Goal: Communication & Community: Share content

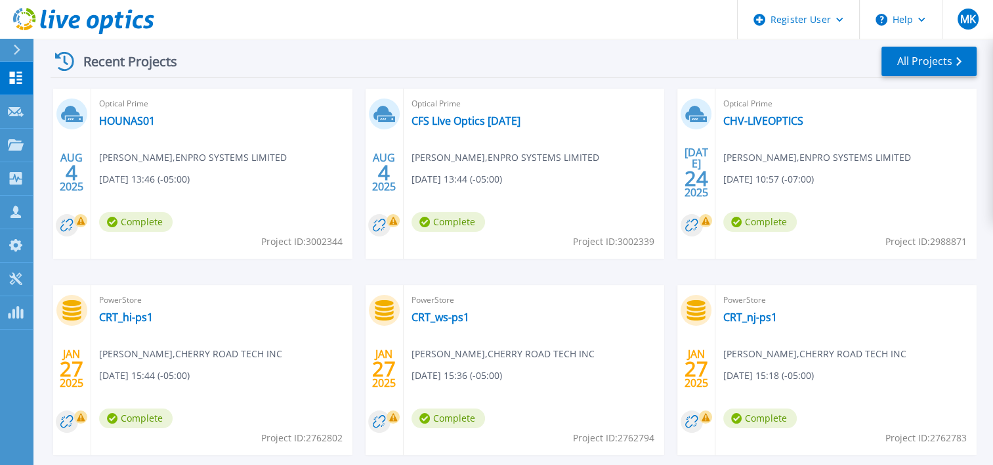
scroll to position [197, 0]
click at [144, 121] on link "HOUNAS01" at bounding box center [127, 120] width 56 height 13
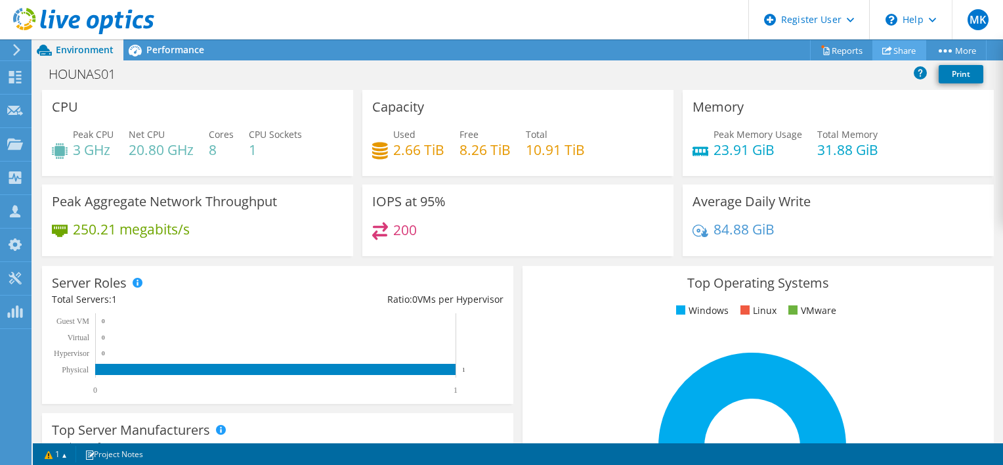
click at [896, 49] on link "Share" at bounding box center [900, 50] width 54 height 20
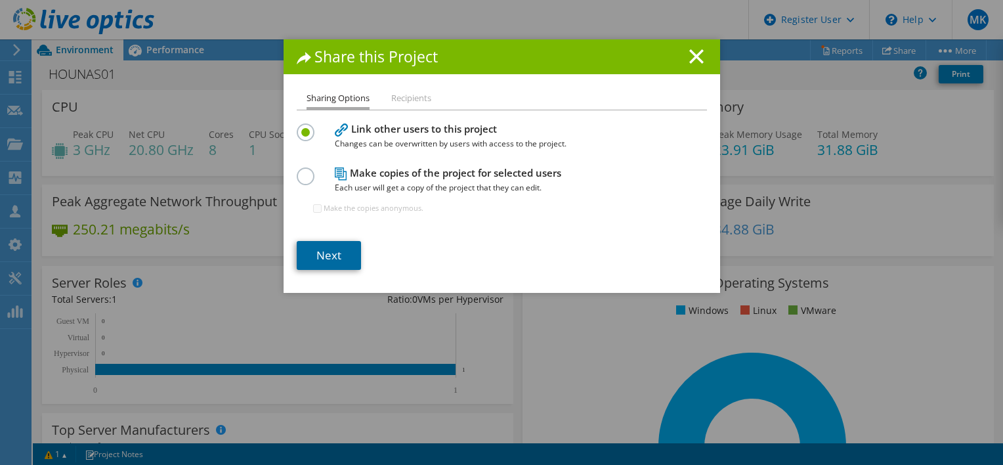
click at [331, 244] on link "Next" at bounding box center [329, 255] width 64 height 29
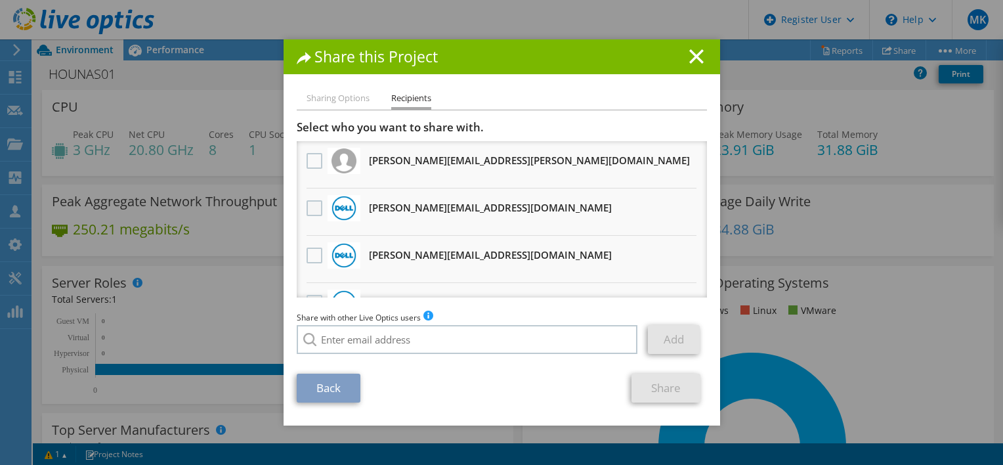
click at [313, 209] on label at bounding box center [316, 208] width 19 height 16
click at [0, 0] on input "checkbox" at bounding box center [0, 0] width 0 height 0
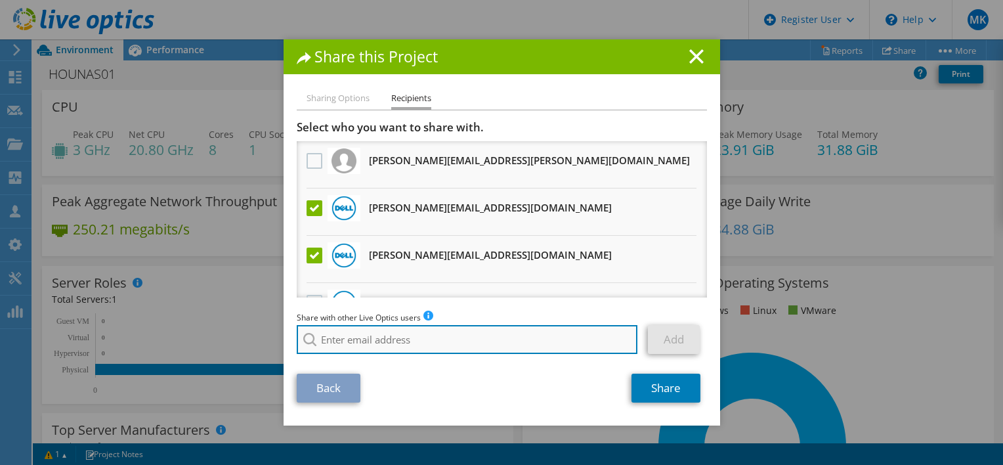
click at [402, 337] on input "search" at bounding box center [467, 339] width 341 height 29
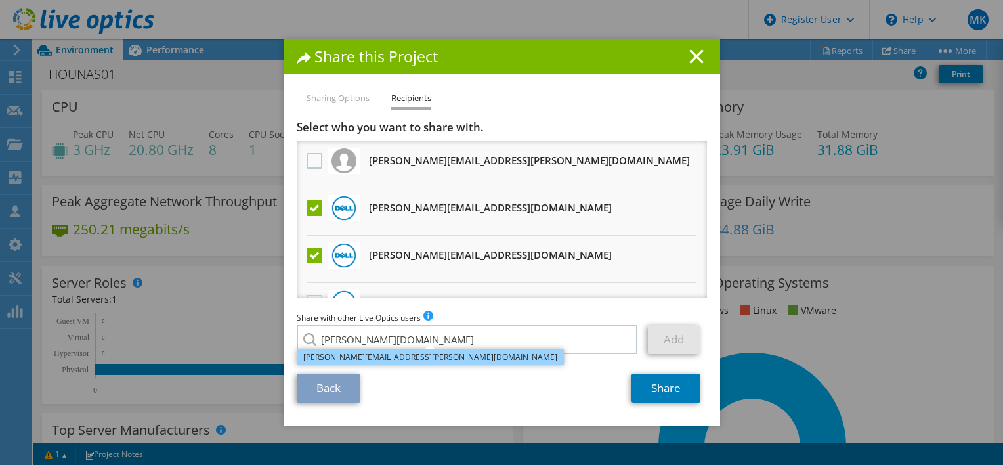
click at [376, 357] on li "Hudson.Pavia@dell.com" at bounding box center [430, 357] width 267 height 16
type input "Hudson.Pavia@dell.com"
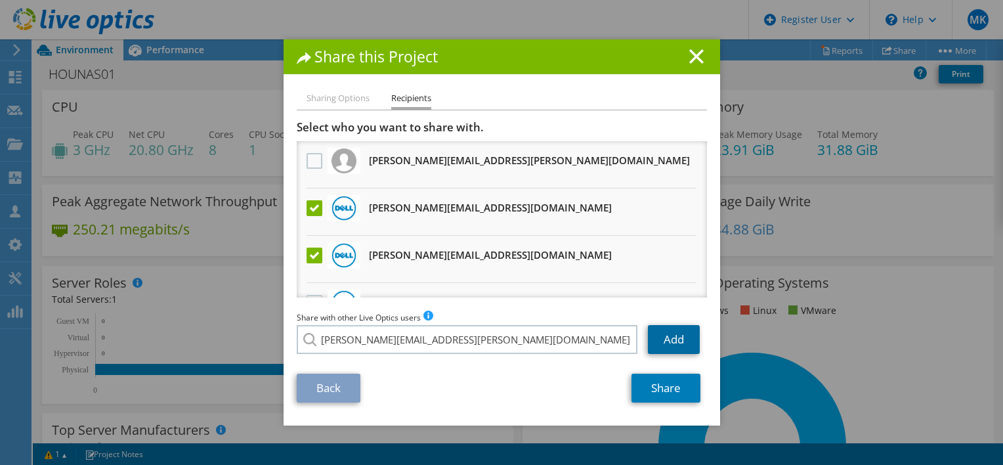
click at [670, 331] on link "Add" at bounding box center [674, 339] width 52 height 29
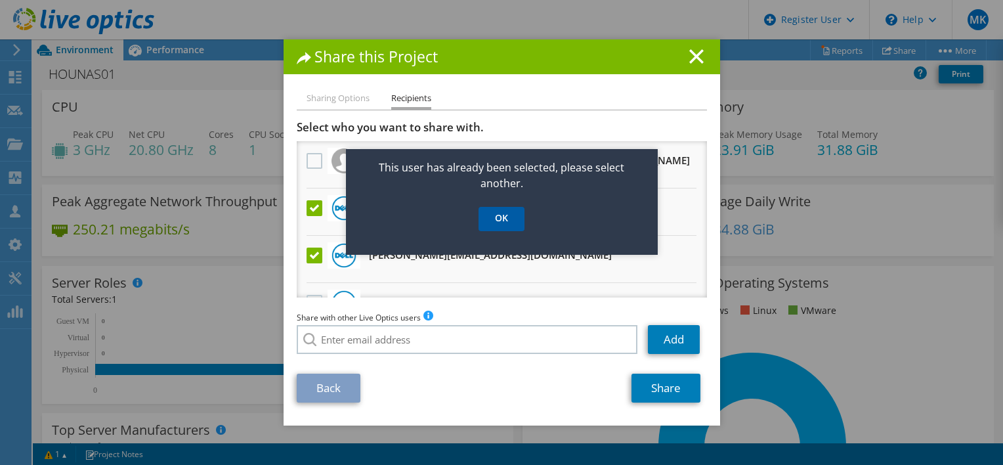
click at [497, 215] on link "OK" at bounding box center [502, 219] width 46 height 24
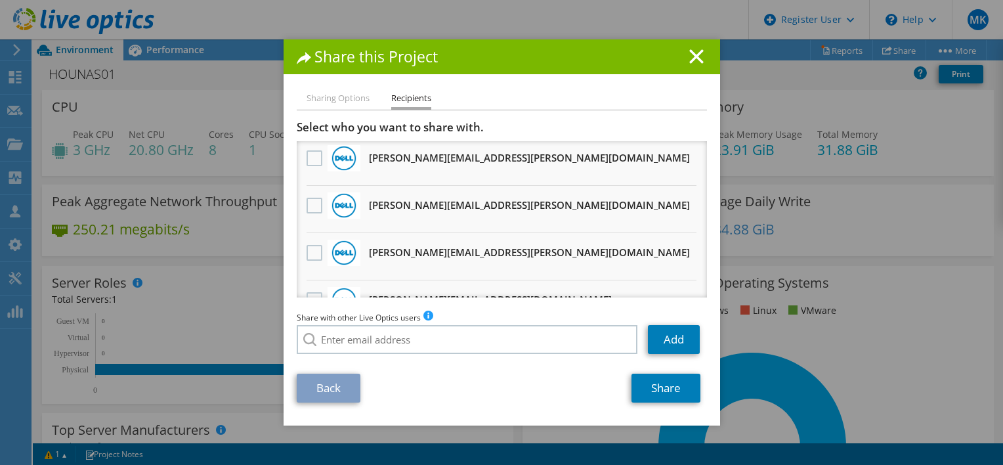
scroll to position [451, 0]
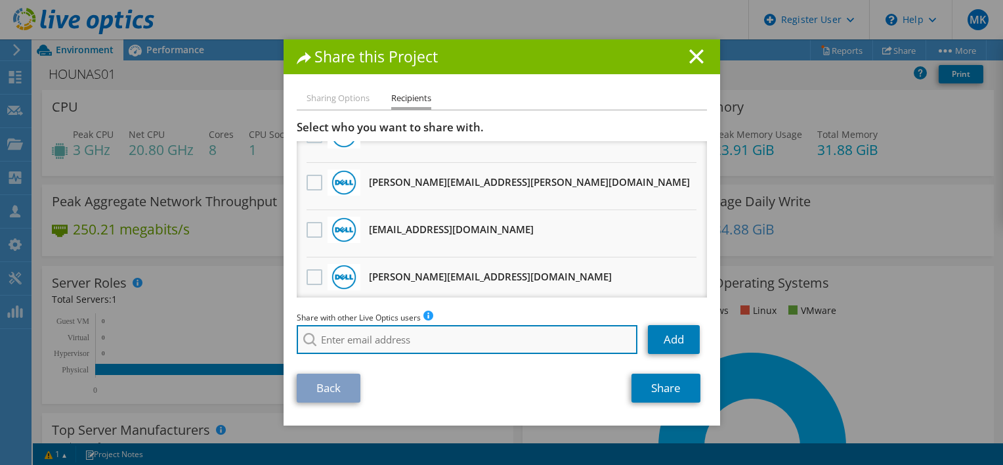
click at [410, 347] on input "search" at bounding box center [467, 339] width 341 height 29
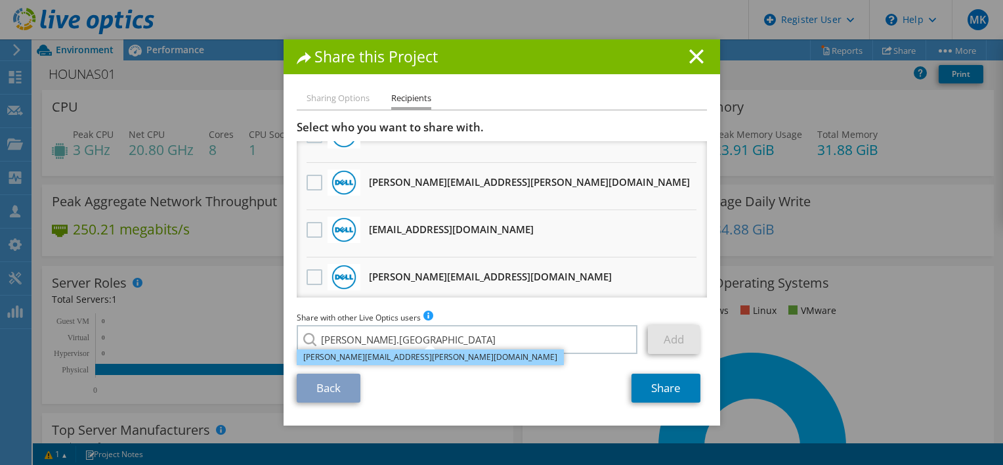
click at [401, 352] on li "Hudson.Pavia@dell.com" at bounding box center [430, 357] width 267 height 16
type input "Hudson.Pavia@dell.com"
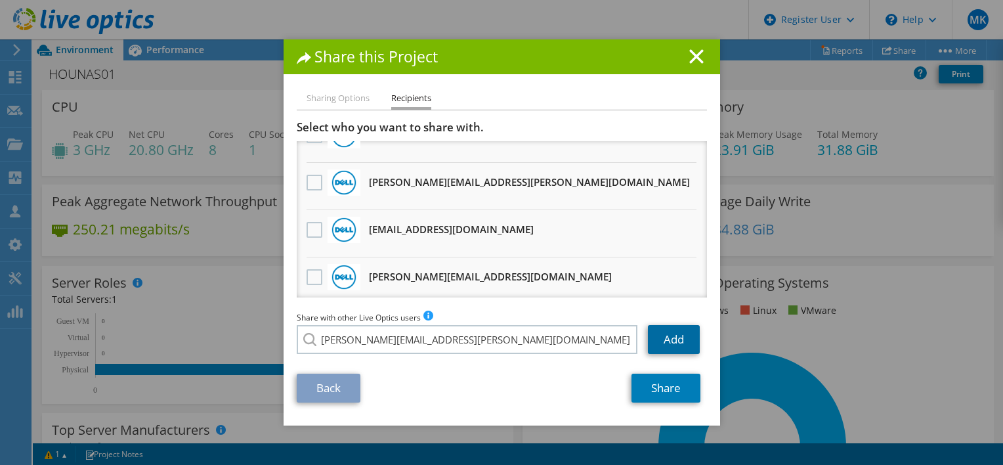
click at [658, 347] on link "Add" at bounding box center [674, 339] width 52 height 29
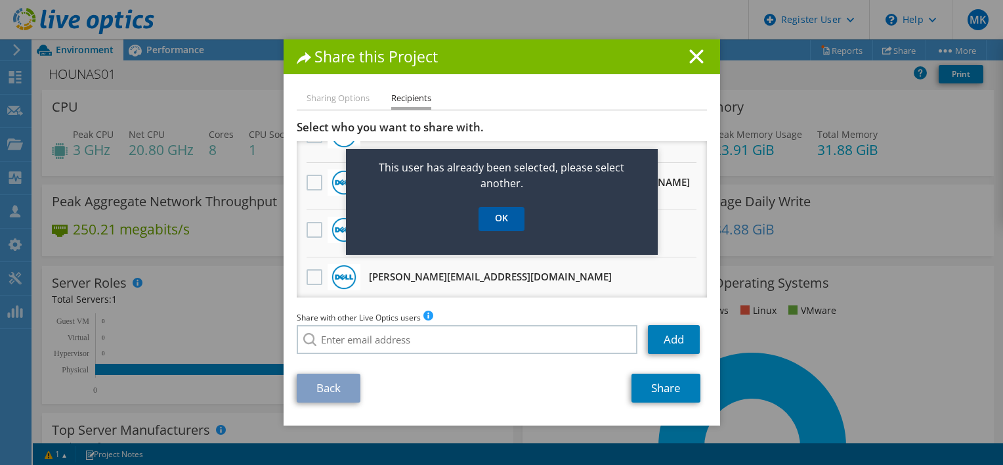
click at [513, 220] on link "OK" at bounding box center [502, 219] width 46 height 24
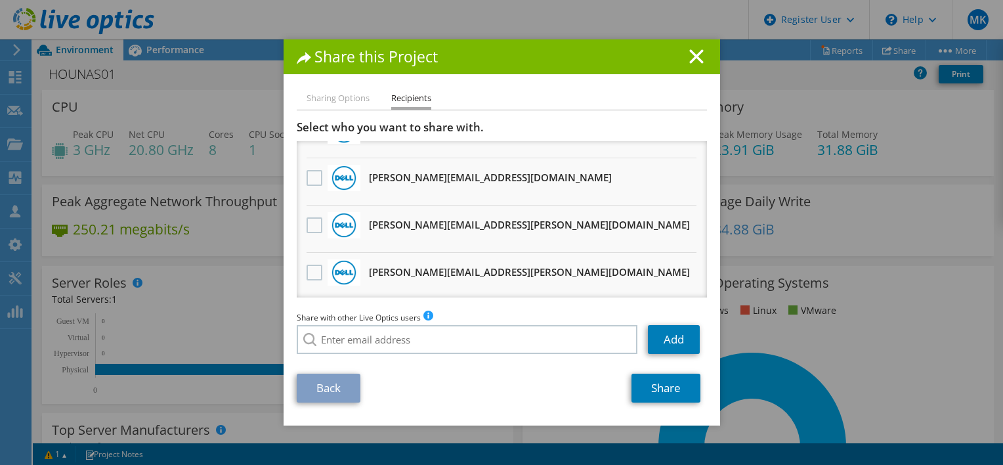
scroll to position [0, 0]
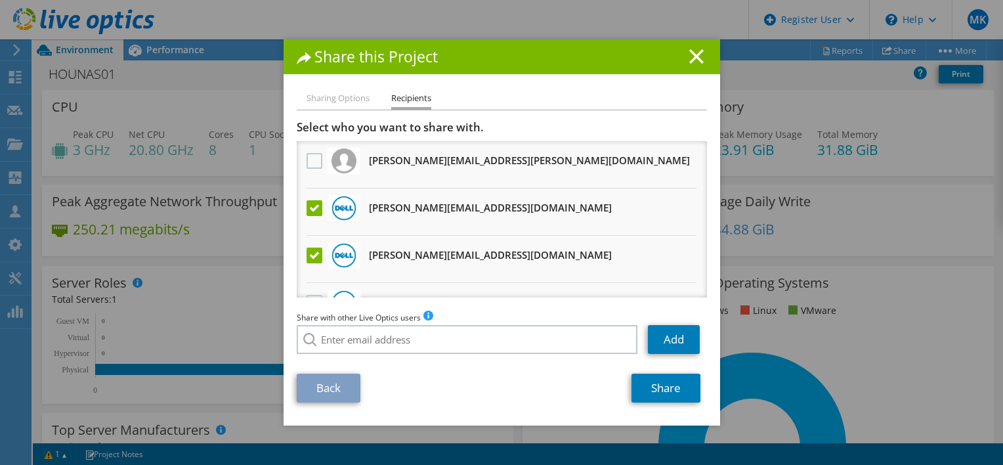
click at [336, 95] on li "Sharing Options" at bounding box center [338, 99] width 63 height 16
click at [351, 100] on li "Sharing Options" at bounding box center [338, 99] width 63 height 16
click at [307, 205] on label at bounding box center [316, 208] width 19 height 16
click at [0, 0] on input "checkbox" at bounding box center [0, 0] width 0 height 0
click at [316, 257] on label at bounding box center [316, 256] width 19 height 16
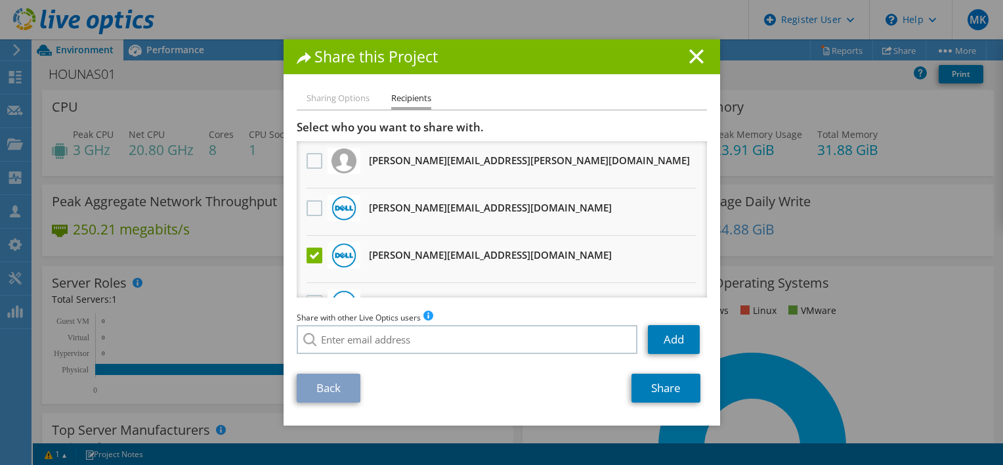
click at [0, 0] on input "checkbox" at bounding box center [0, 0] width 0 height 0
click at [324, 375] on link "Back" at bounding box center [329, 388] width 64 height 29
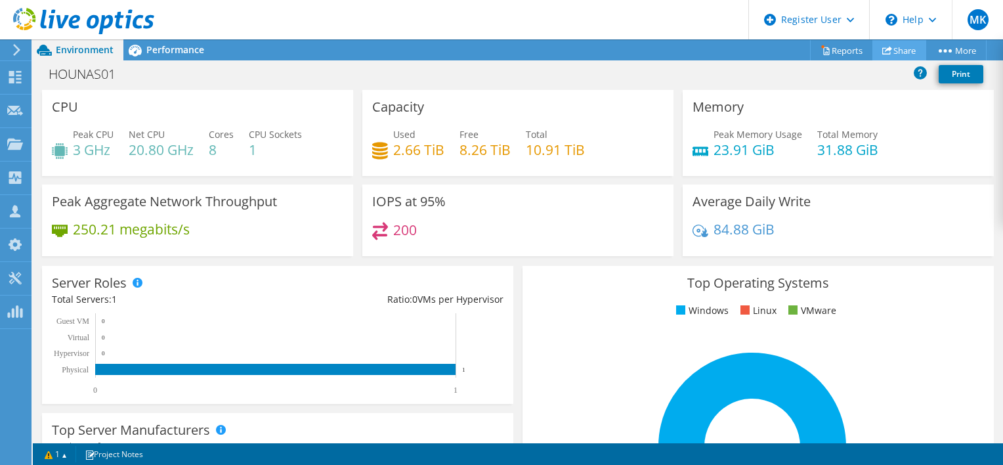
click at [905, 51] on link "Share" at bounding box center [900, 50] width 54 height 20
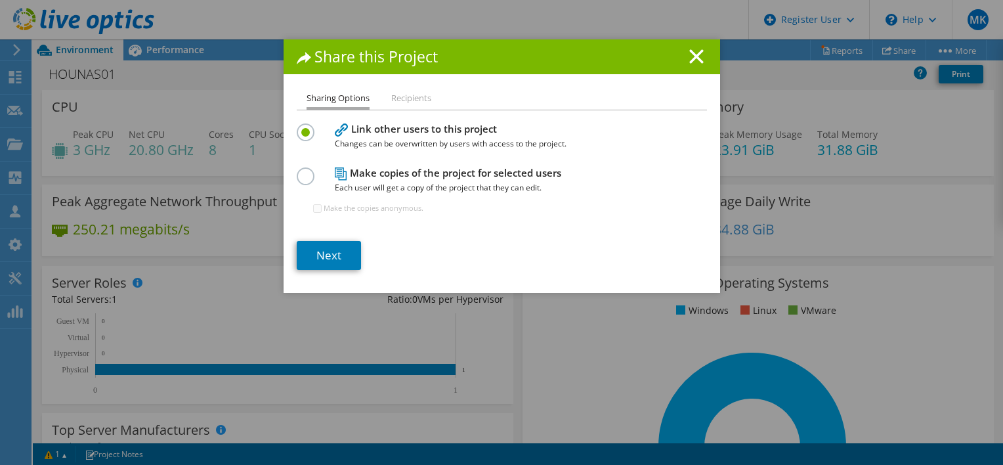
click at [324, 270] on div "Sharing Options Recipients Link other users to this project Changes can be over…" at bounding box center [502, 192] width 437 height 202
click at [319, 256] on link "Next" at bounding box center [329, 255] width 64 height 29
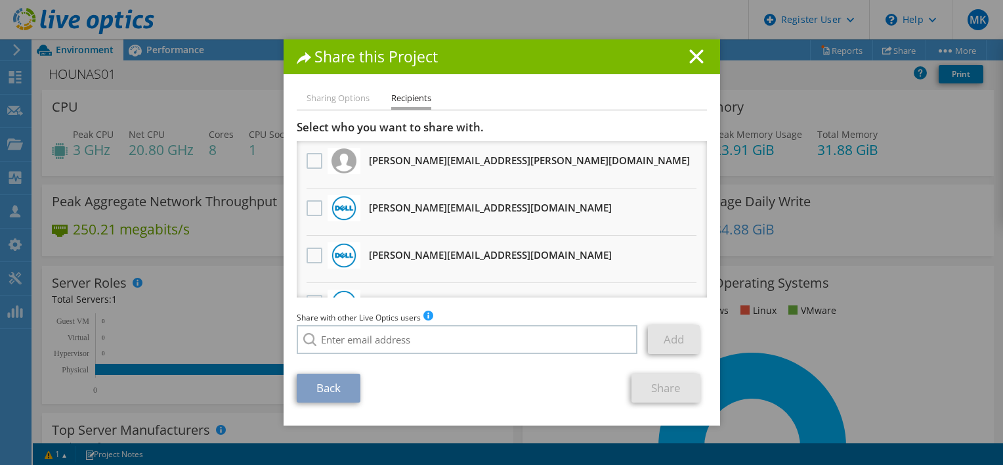
click at [297, 205] on li "Manas.Shukla@Dell.com Will receive an anonymous copy" at bounding box center [502, 211] width 410 height 47
click at [307, 210] on label at bounding box center [316, 208] width 19 height 16
click at [0, 0] on input "checkbox" at bounding box center [0, 0] width 0 height 0
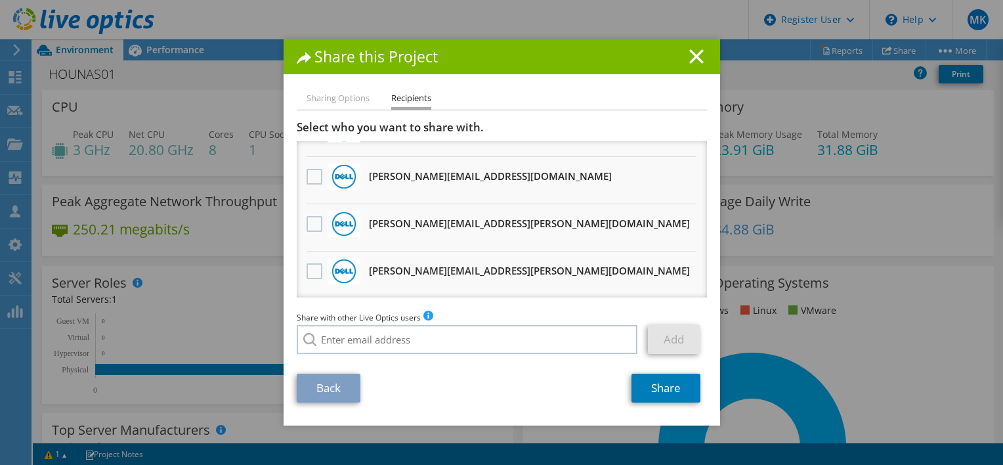
scroll to position [360, 0]
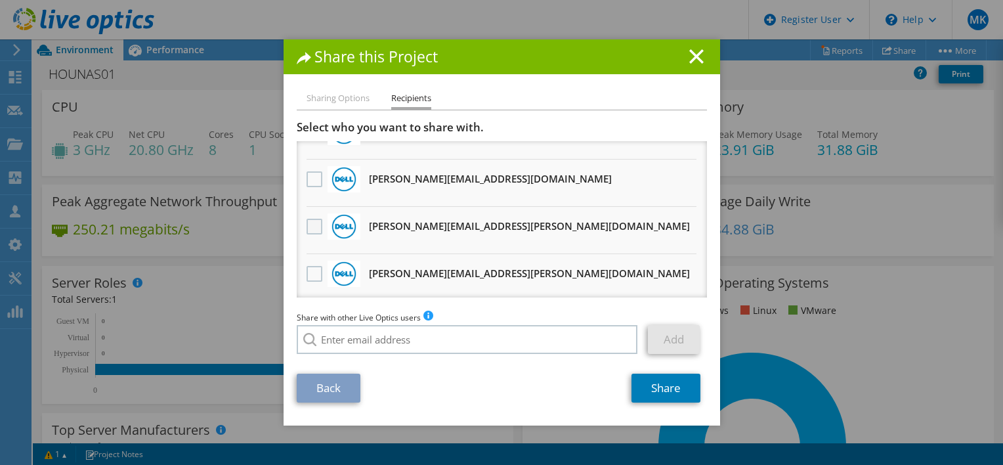
click at [310, 221] on label at bounding box center [316, 227] width 19 height 16
click at [0, 0] on input "checkbox" at bounding box center [0, 0] width 0 height 0
click at [670, 383] on link "Share" at bounding box center [666, 388] width 69 height 29
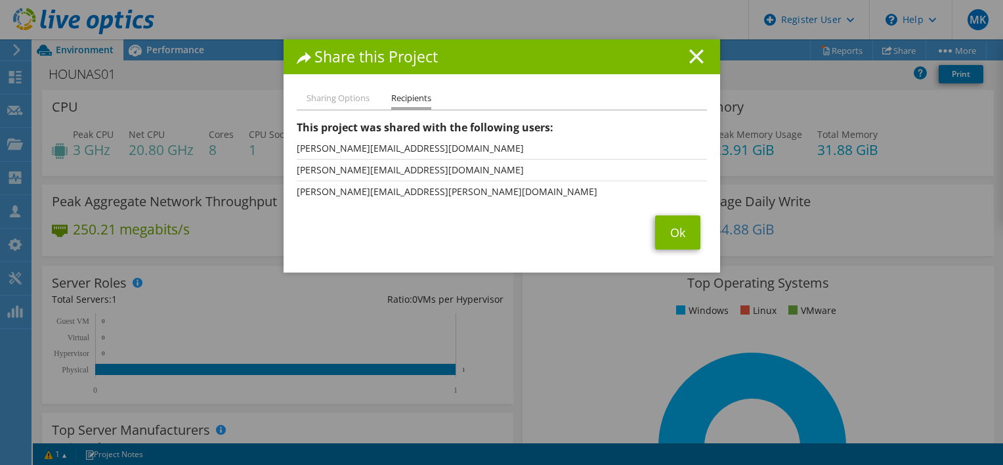
click at [690, 55] on line at bounding box center [696, 56] width 13 height 13
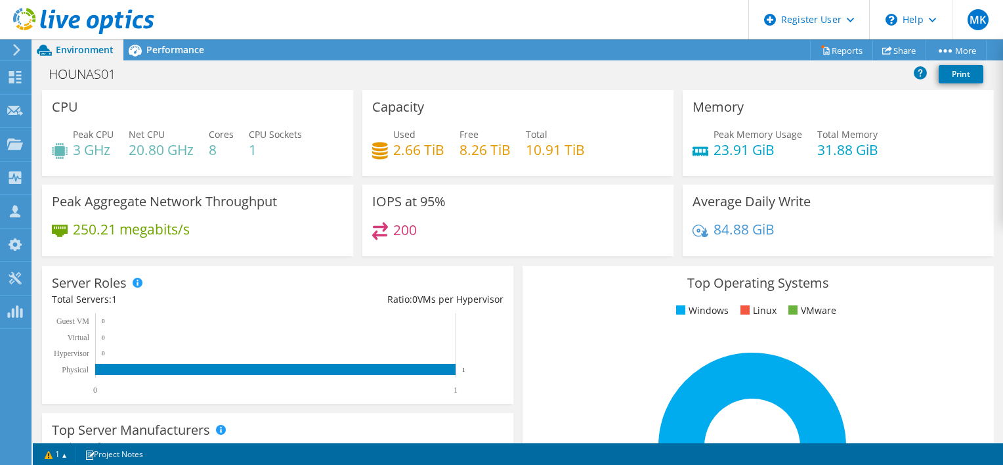
click at [66, 16] on use at bounding box center [83, 21] width 141 height 26
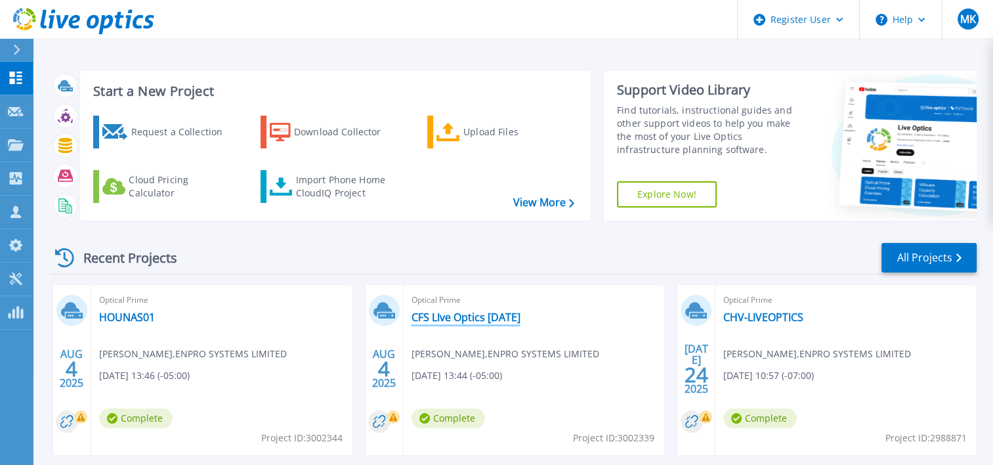
click at [500, 313] on link "CFS LIve Optics [DATE]" at bounding box center [466, 317] width 109 height 13
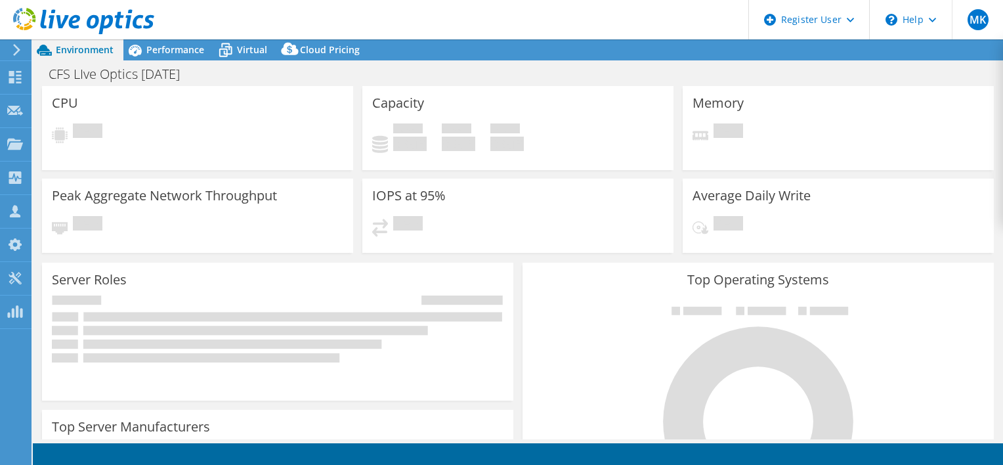
select select "USD"
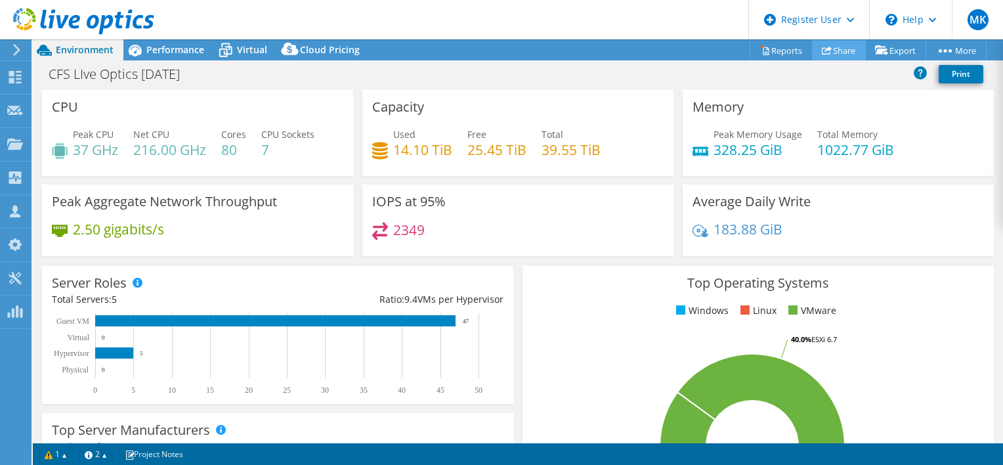
click at [835, 52] on link "Share" at bounding box center [839, 50] width 54 height 20
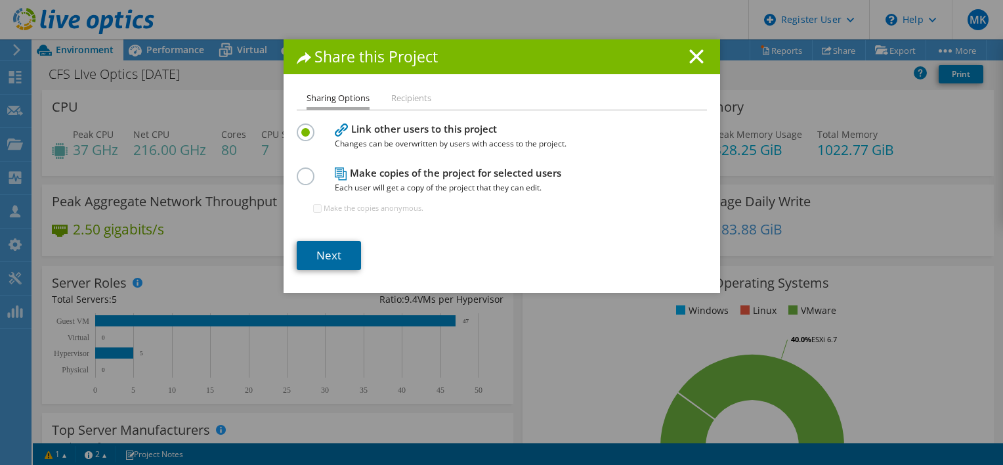
click at [328, 253] on link "Next" at bounding box center [329, 255] width 64 height 29
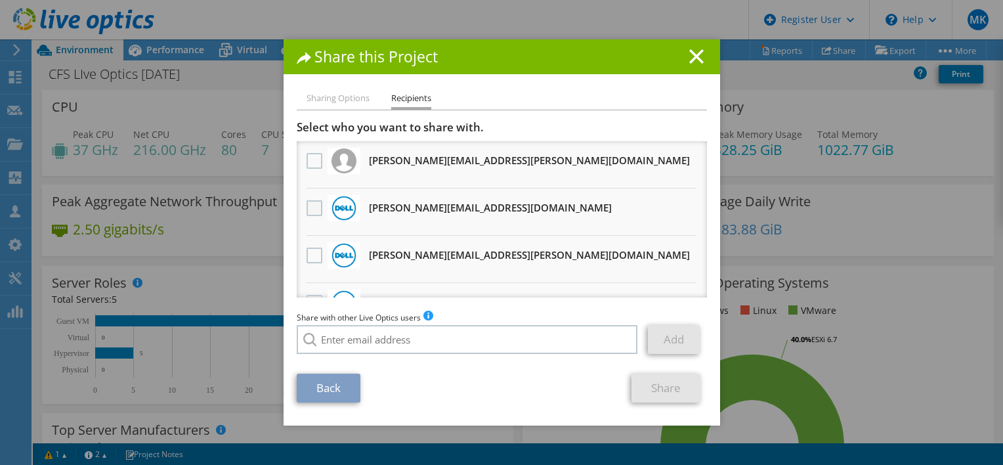
click at [313, 207] on label at bounding box center [316, 208] width 19 height 16
click at [0, 0] on input "checkbox" at bounding box center [0, 0] width 0 height 0
click at [307, 252] on label at bounding box center [316, 256] width 19 height 16
click at [0, 0] on input "checkbox" at bounding box center [0, 0] width 0 height 0
click at [676, 385] on link "Share" at bounding box center [666, 388] width 69 height 29
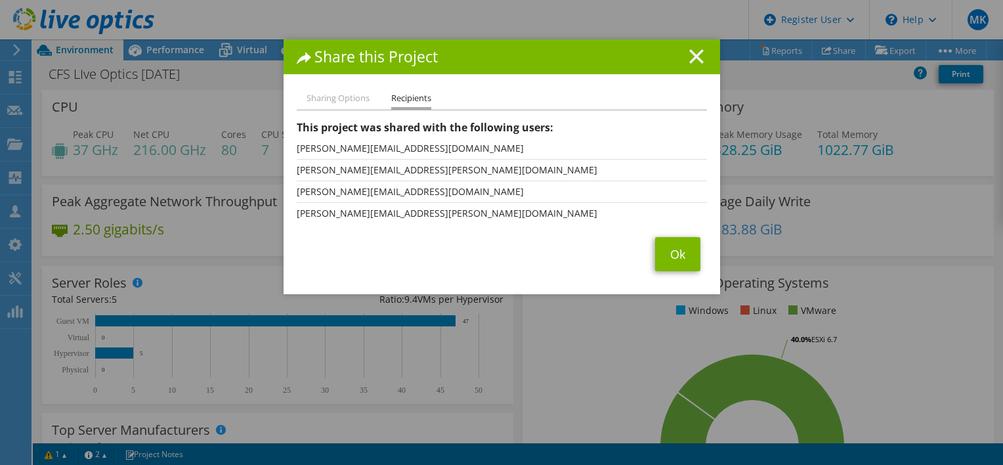
click at [694, 57] on icon at bounding box center [696, 56] width 14 height 14
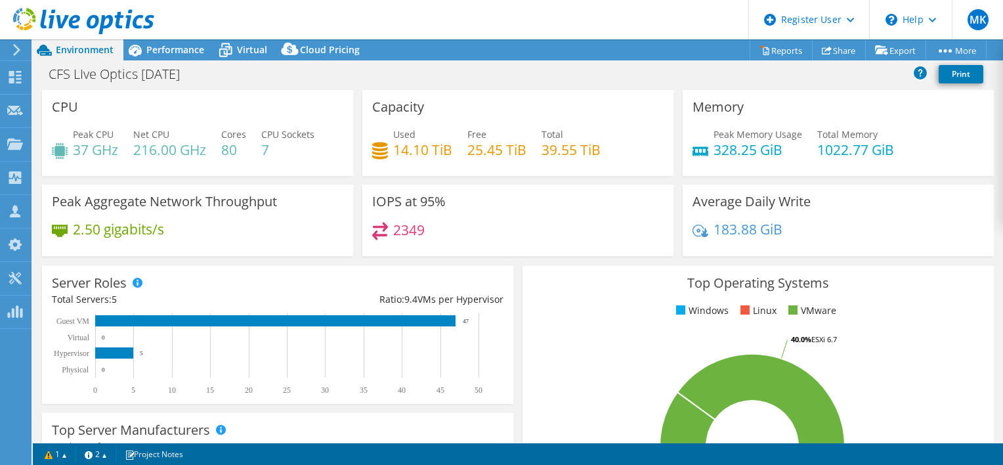
click at [62, 26] on use at bounding box center [83, 21] width 141 height 26
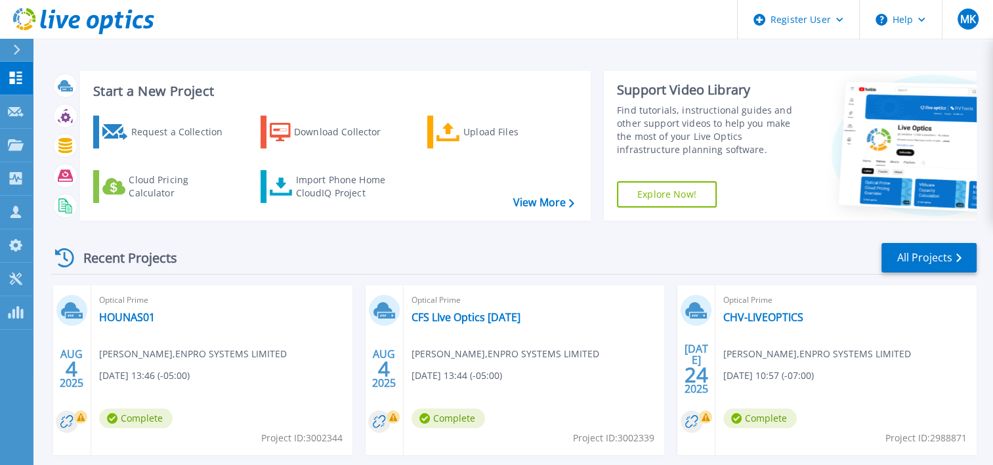
scroll to position [114, 0]
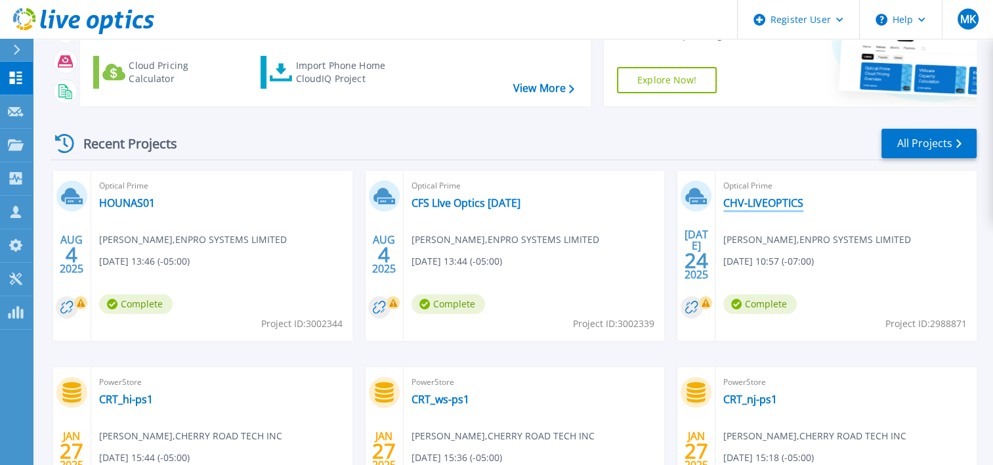
click at [768, 202] on link "CHV-LIVEOPTICS" at bounding box center [764, 202] width 80 height 13
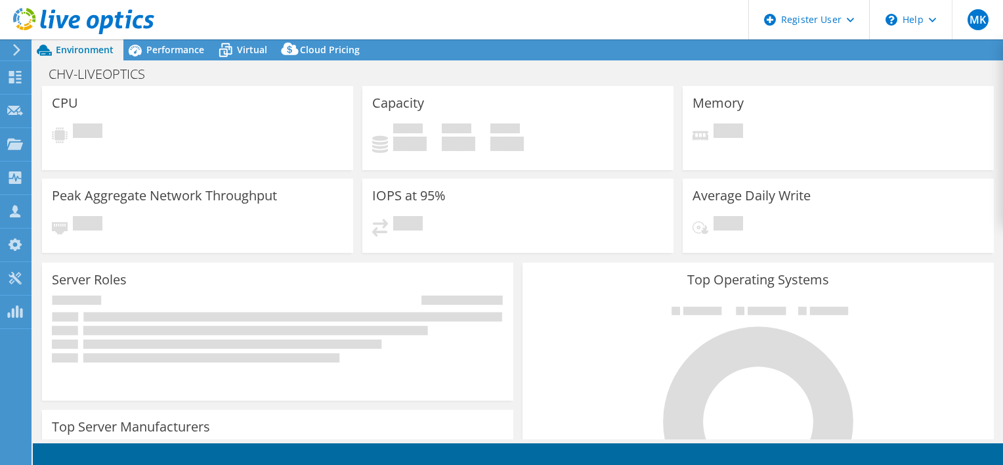
select select "USD"
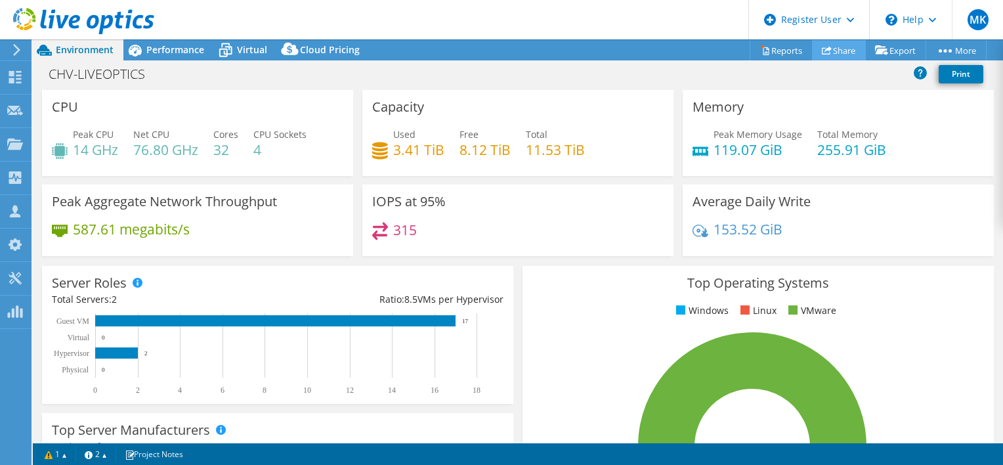
click at [835, 47] on link "Share" at bounding box center [839, 50] width 54 height 20
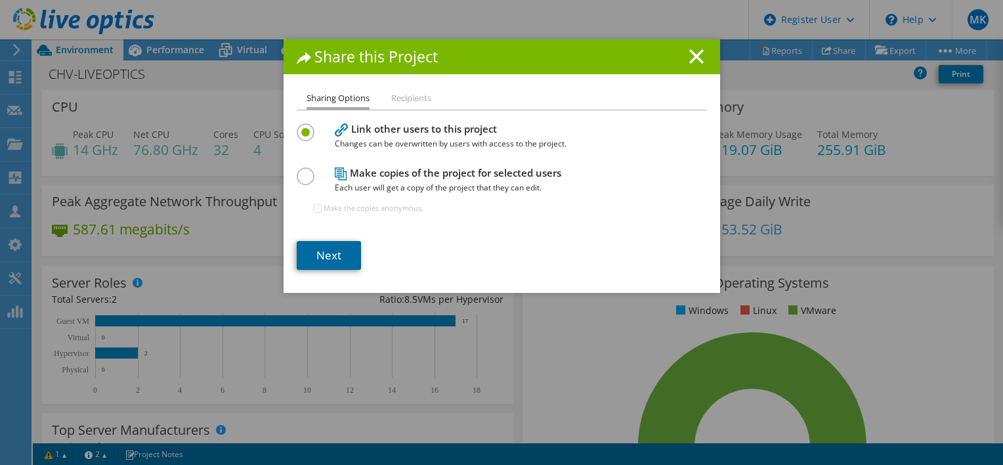
click at [330, 251] on link "Next" at bounding box center [329, 255] width 64 height 29
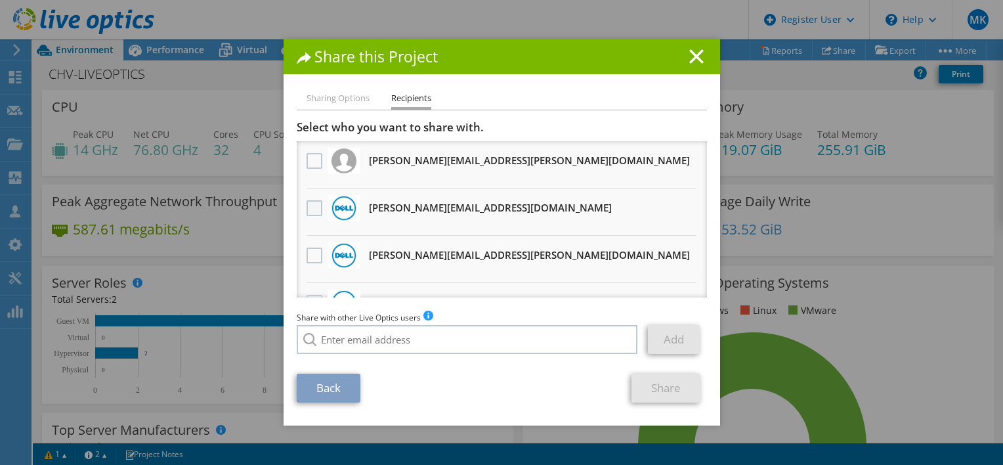
click at [307, 213] on label at bounding box center [316, 208] width 19 height 16
click at [0, 0] on input "checkbox" at bounding box center [0, 0] width 0 height 0
click at [307, 256] on label at bounding box center [316, 256] width 19 height 16
click at [0, 0] on input "checkbox" at bounding box center [0, 0] width 0 height 0
click at [659, 402] on div "Sharing Options Recipients Link other users to this project Changes can be over…" at bounding box center [502, 258] width 437 height 335
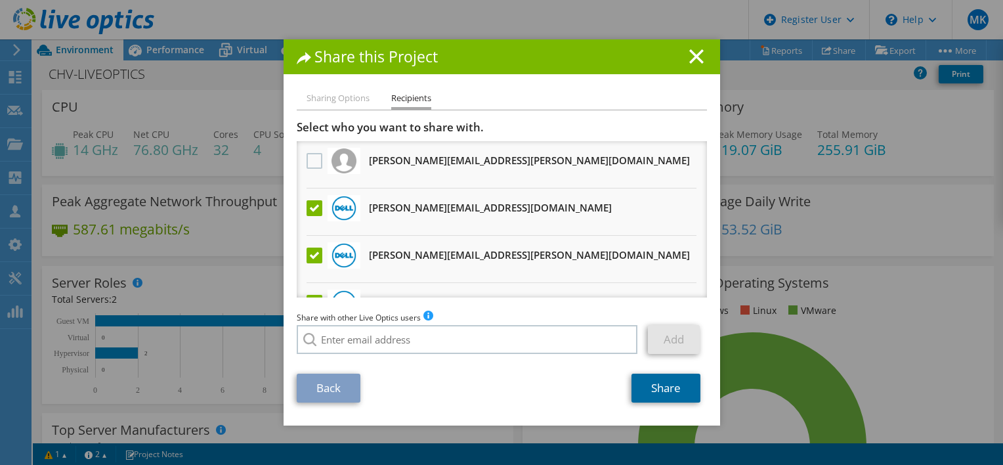
click at [651, 379] on link "Share" at bounding box center [666, 388] width 69 height 29
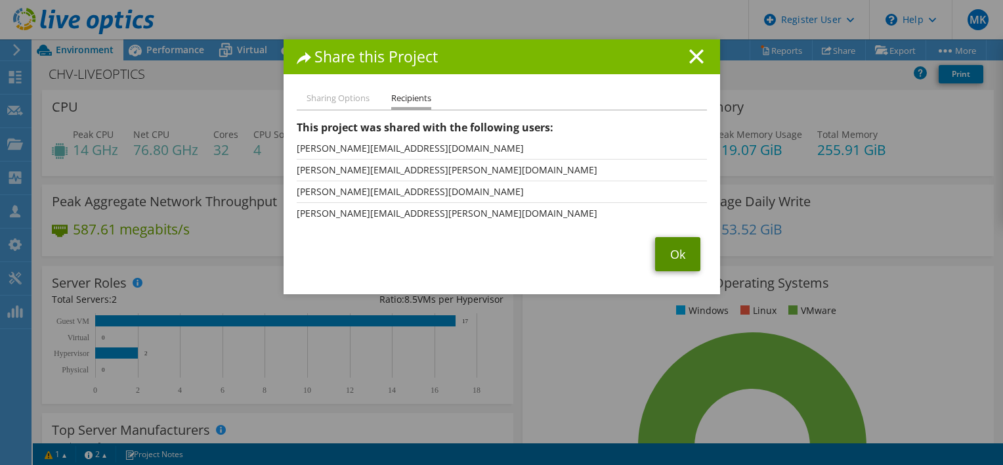
click at [664, 237] on link "Ok" at bounding box center [677, 254] width 45 height 34
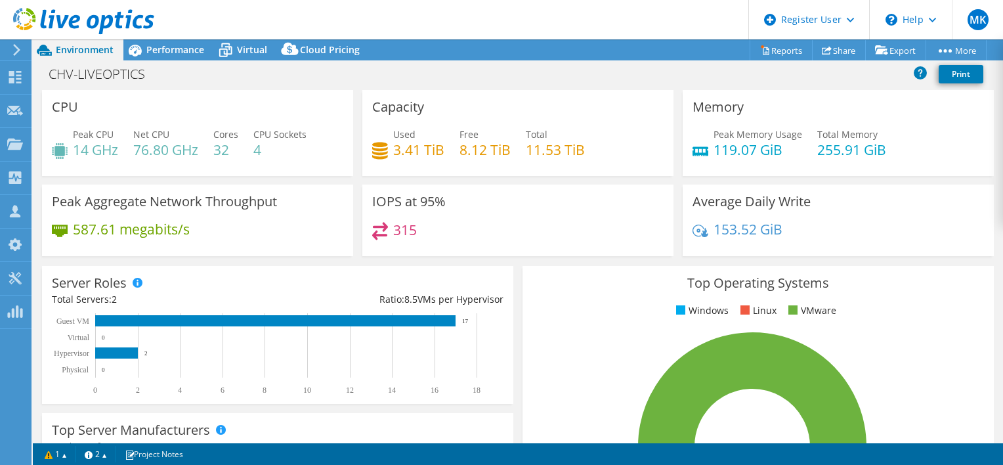
click at [102, 24] on use at bounding box center [83, 21] width 141 height 26
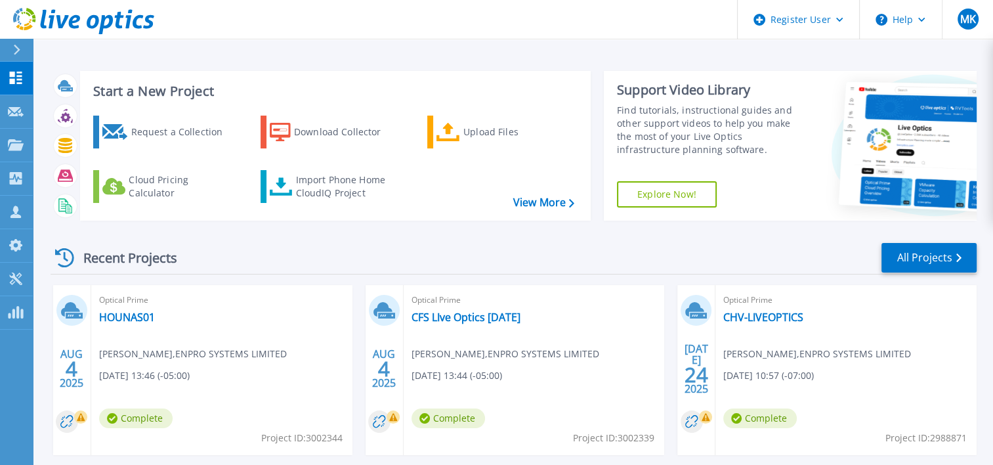
click at [130, 328] on div "Optical Prime HOUNAS01 [PERSON_NAME] , ENPRO SYSTEMS LIMITED [DATE] 13:46 (-05:…" at bounding box center [221, 370] width 261 height 170
click at [428, 320] on link "CFS LIve Optics [DATE]" at bounding box center [466, 317] width 109 height 13
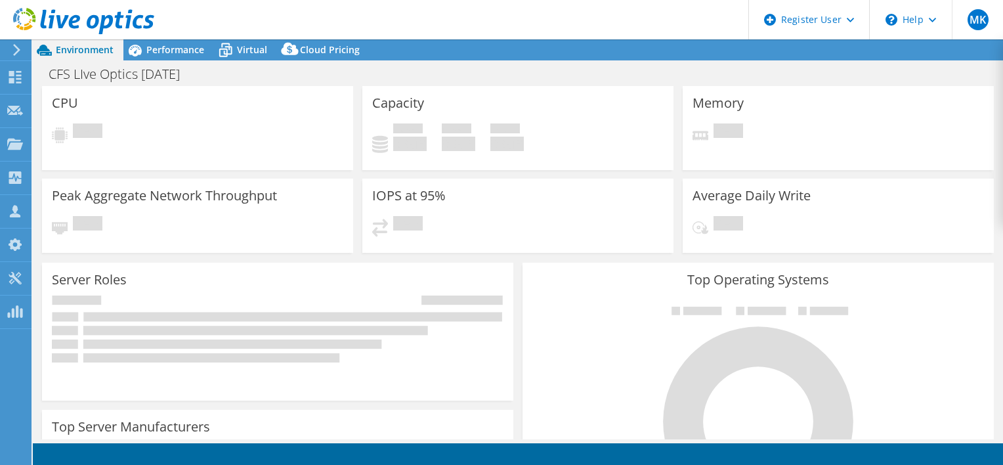
select select "USD"
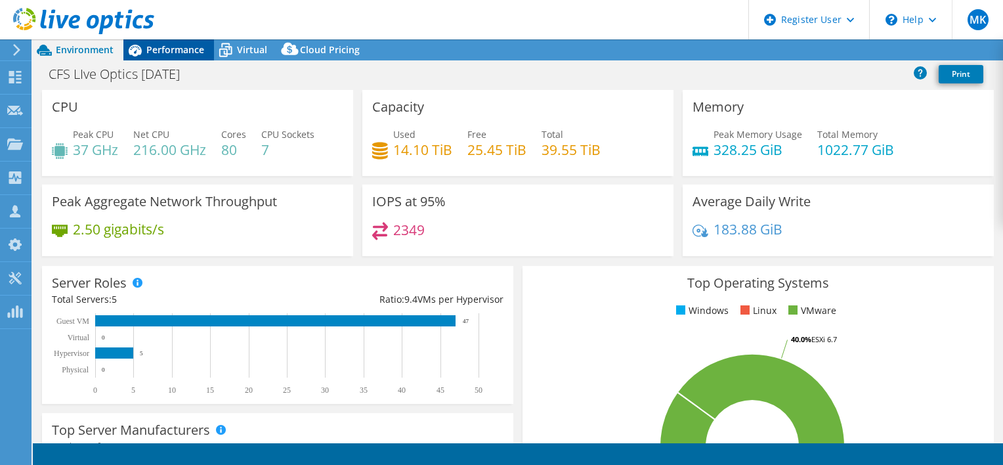
click at [158, 47] on span "Performance" at bounding box center [175, 49] width 58 height 12
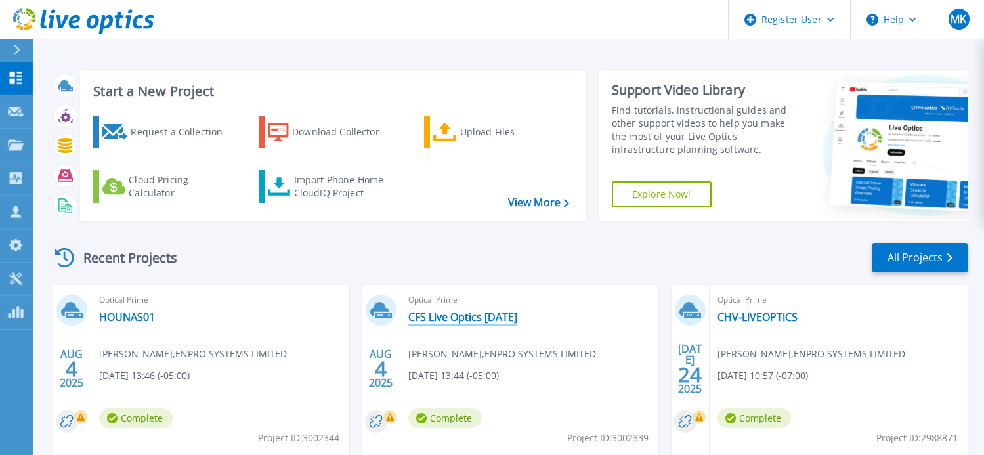
click at [475, 316] on link "CFS LIve Optics [DATE]" at bounding box center [462, 317] width 109 height 13
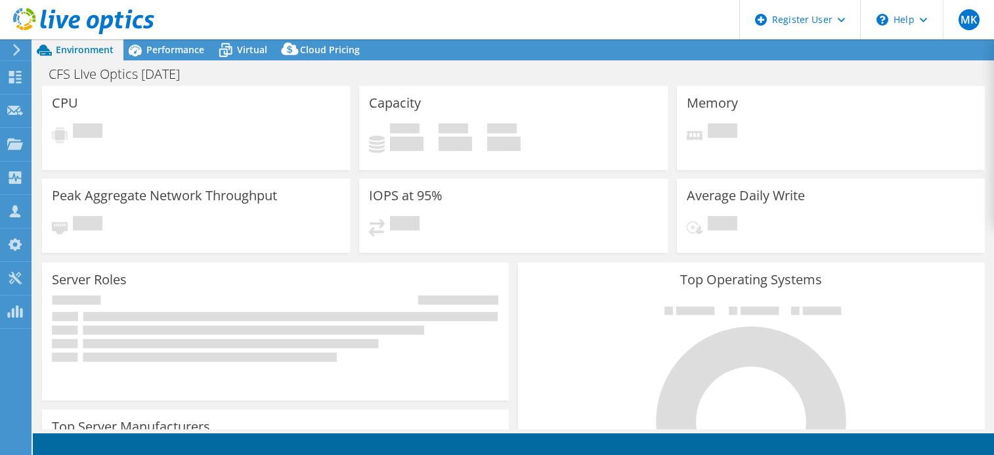
select select "USD"
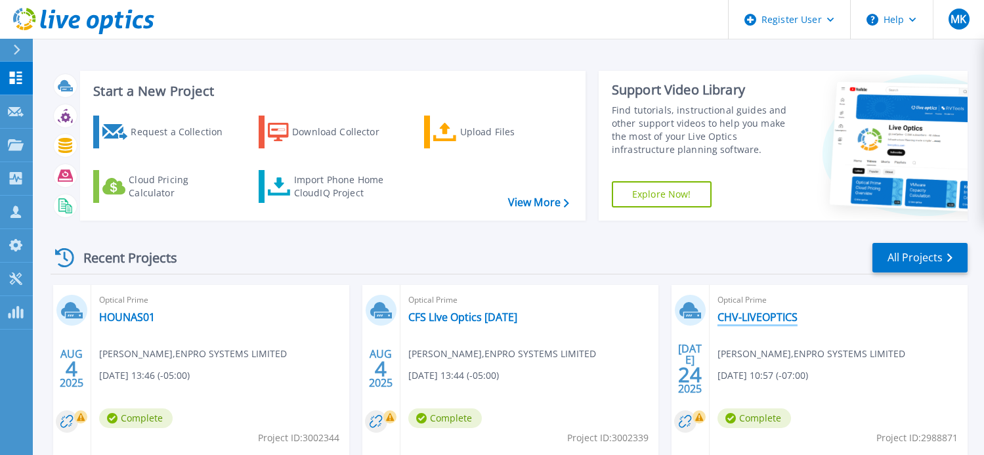
click at [737, 322] on link "CHV-LIVEOPTICS" at bounding box center [758, 317] width 80 height 13
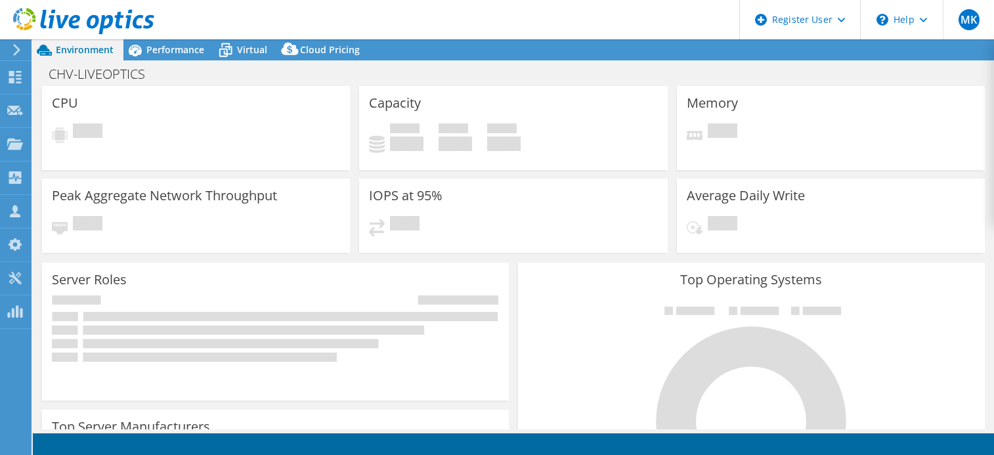
select select "USD"
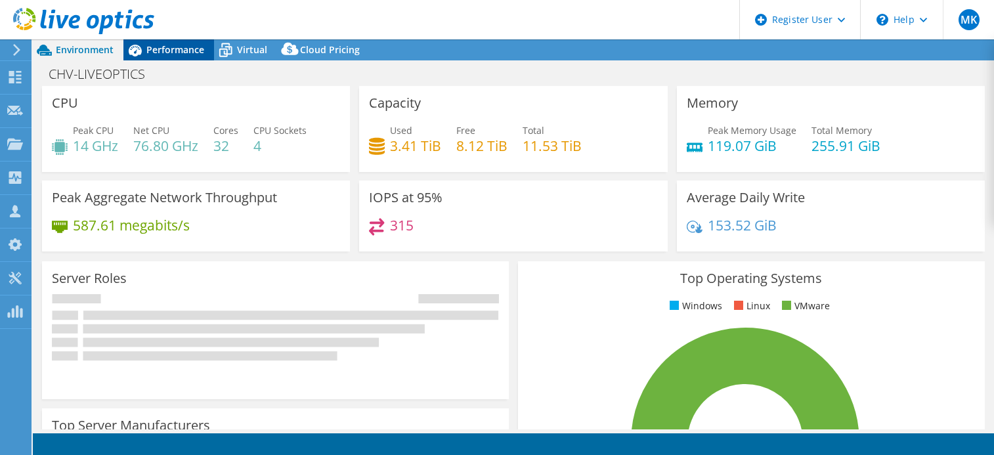
click at [186, 53] on span "Performance" at bounding box center [175, 49] width 58 height 12
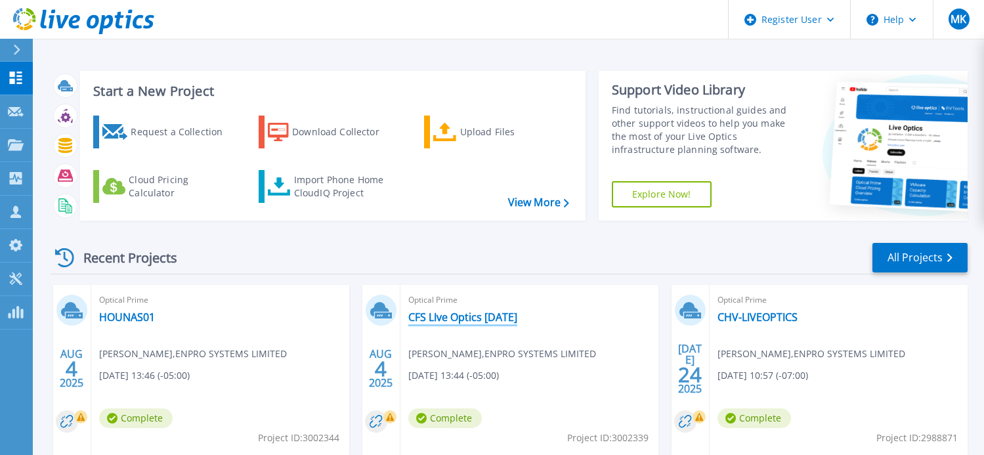
click at [449, 311] on link "CFS LIve Optics [DATE]" at bounding box center [462, 317] width 109 height 13
click at [449, 318] on link "CFS LIve Optics [DATE]" at bounding box center [462, 317] width 109 height 13
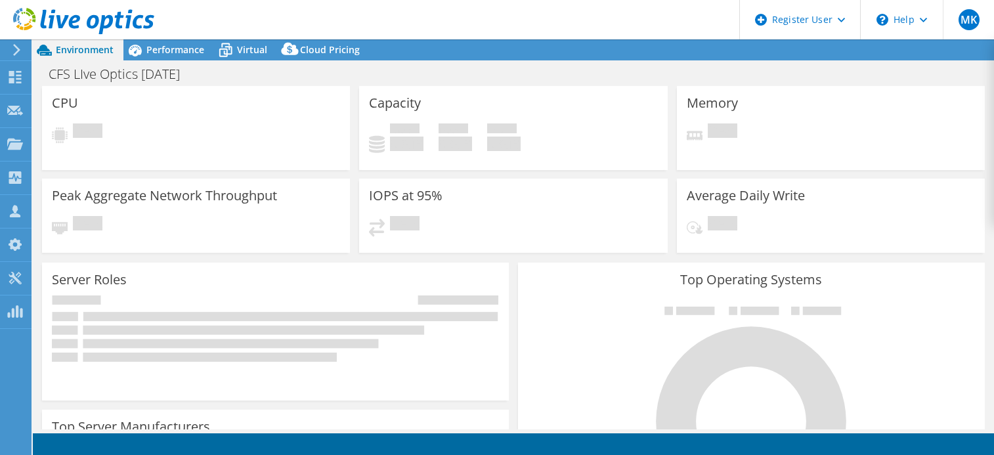
select select "USD"
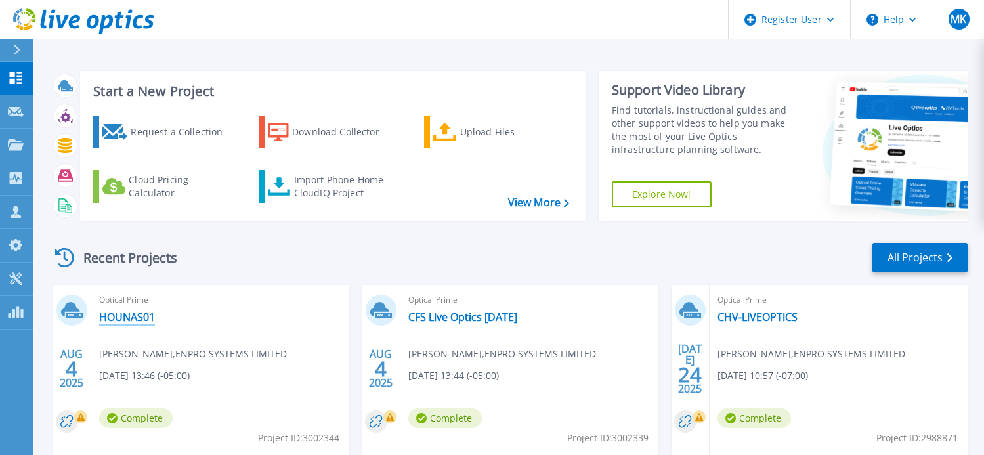
click at [143, 318] on link "HOUNAS01" at bounding box center [127, 317] width 56 height 13
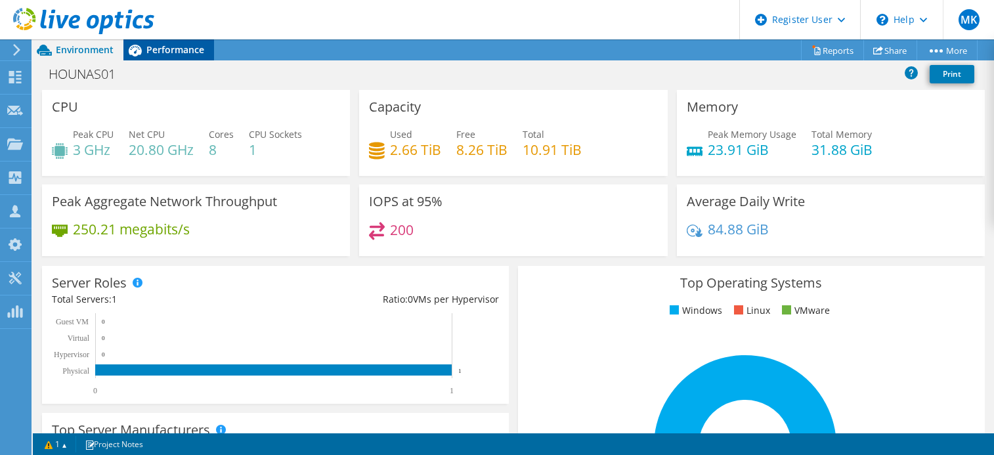
click at [158, 45] on span "Performance" at bounding box center [175, 49] width 58 height 12
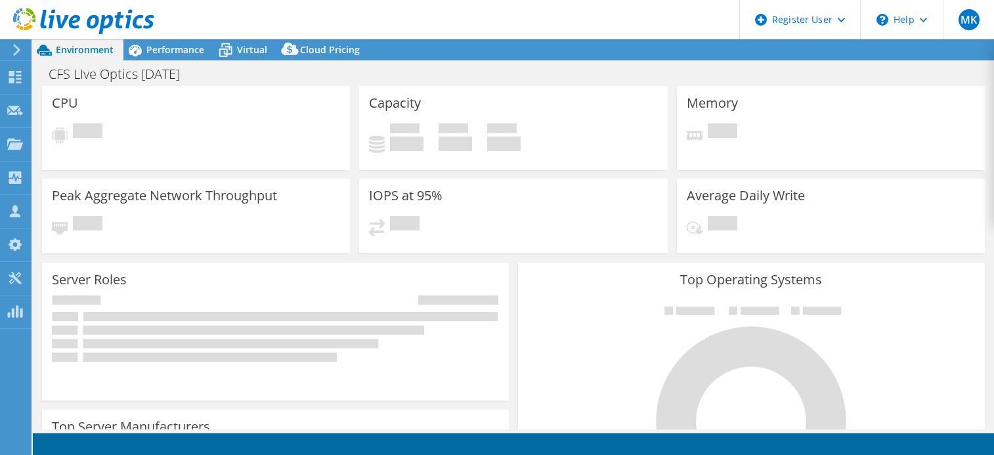
select select "USD"
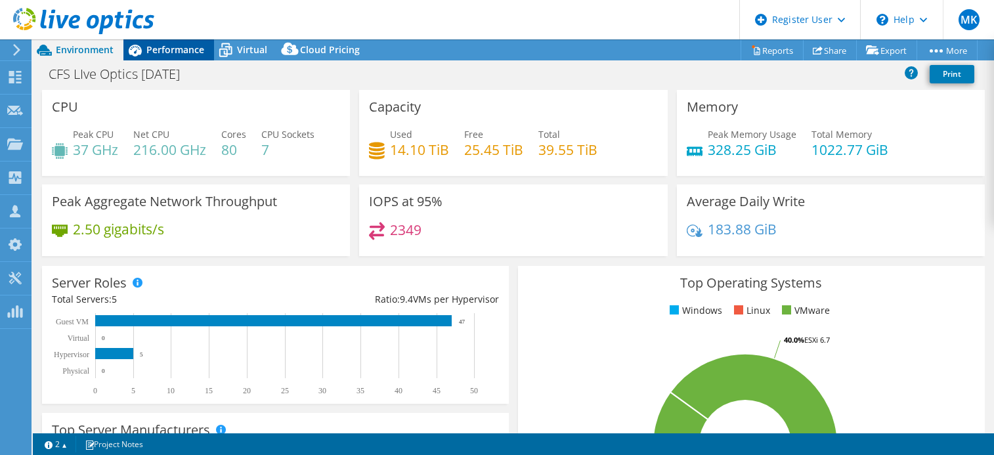
click at [163, 48] on span "Performance" at bounding box center [175, 49] width 58 height 12
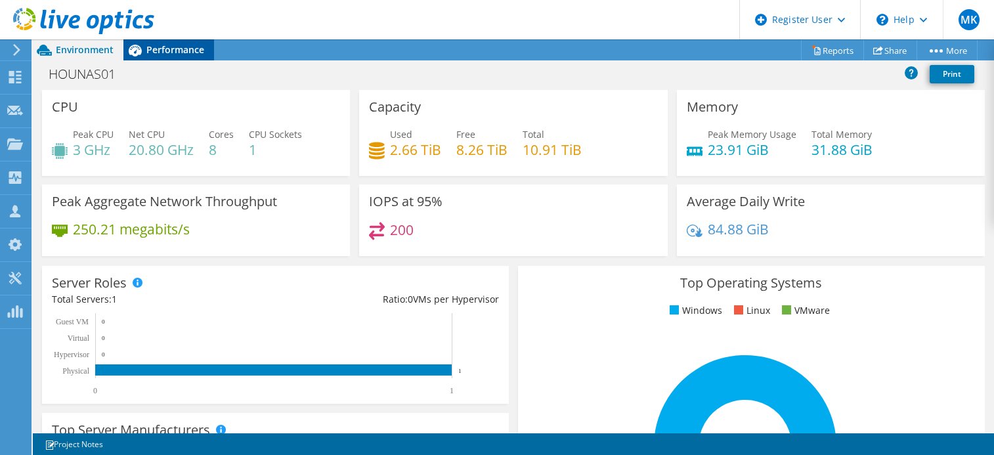
click at [182, 51] on span "Performance" at bounding box center [175, 49] width 58 height 12
